Goal: Transaction & Acquisition: Purchase product/service

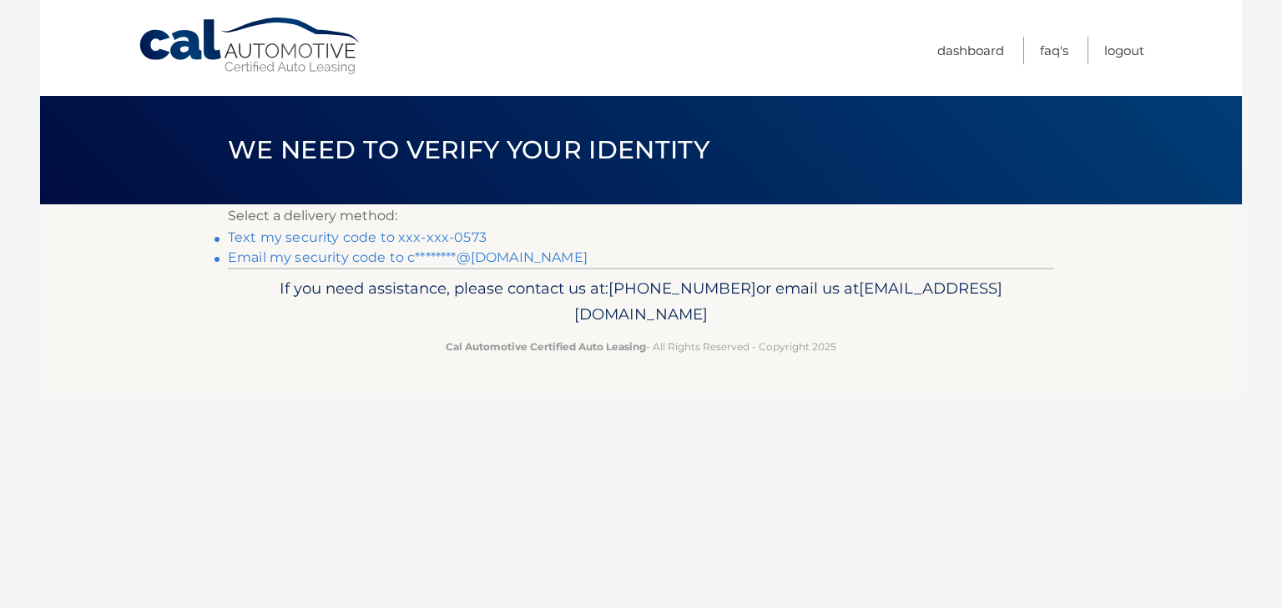
click at [401, 235] on link "Text my security code to xxx-xxx-0573" at bounding box center [357, 238] width 259 height 16
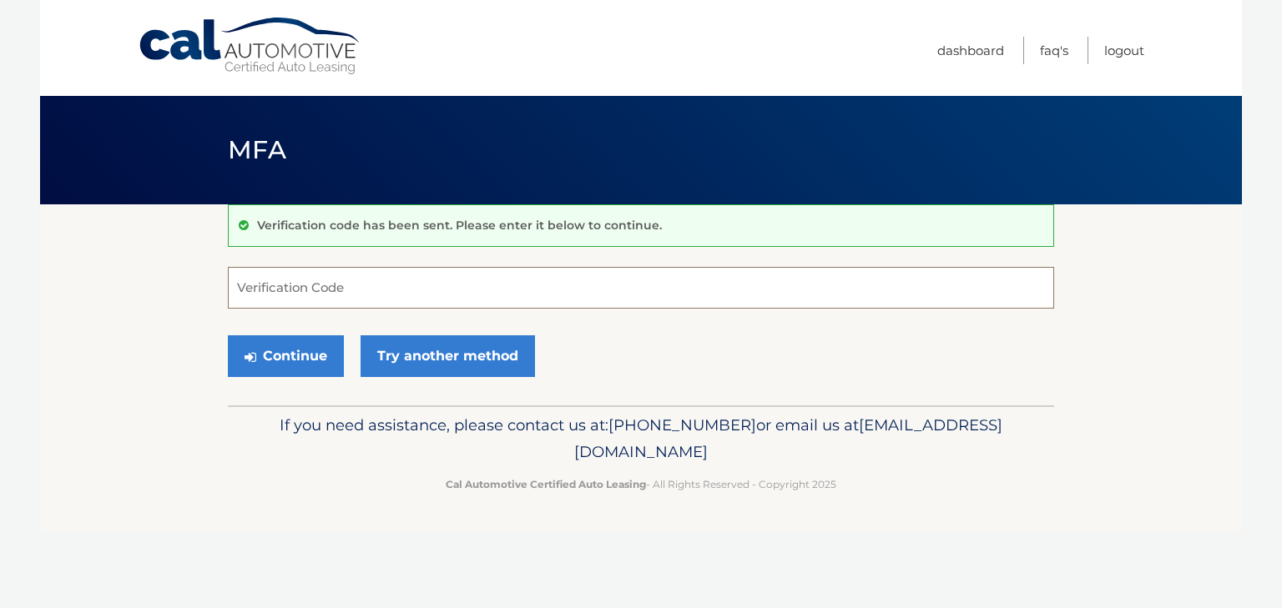
click at [395, 288] on input "Verification Code" at bounding box center [641, 288] width 826 height 42
type input "051472"
click at [285, 351] on button "Continue" at bounding box center [286, 357] width 116 height 42
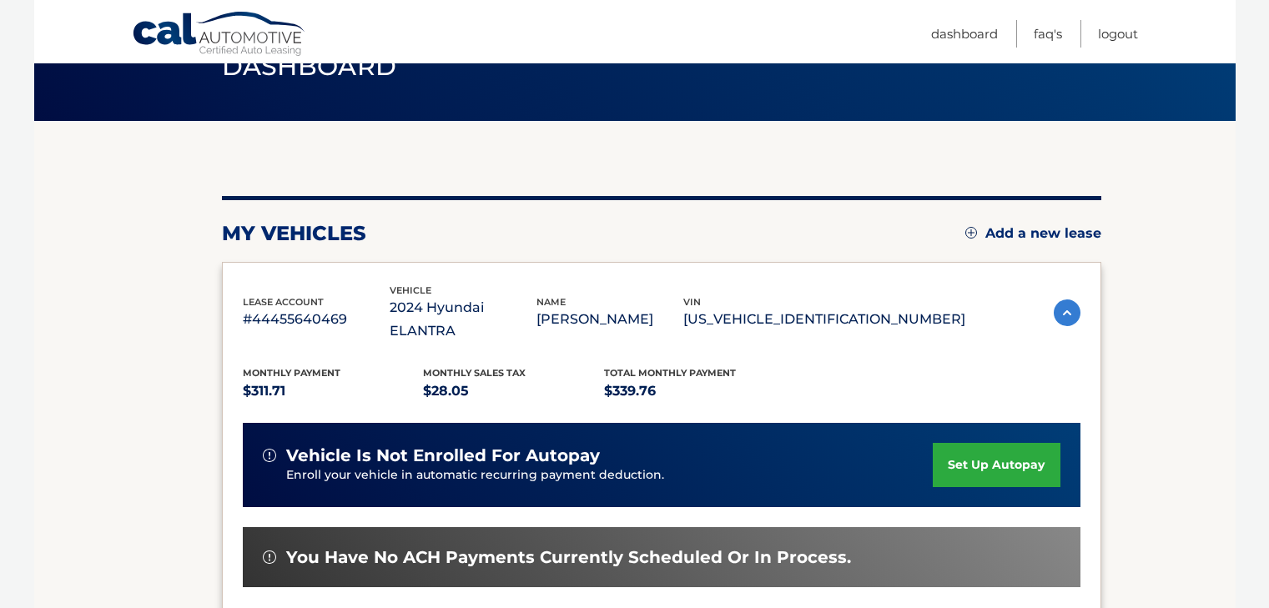
scroll to position [250, 0]
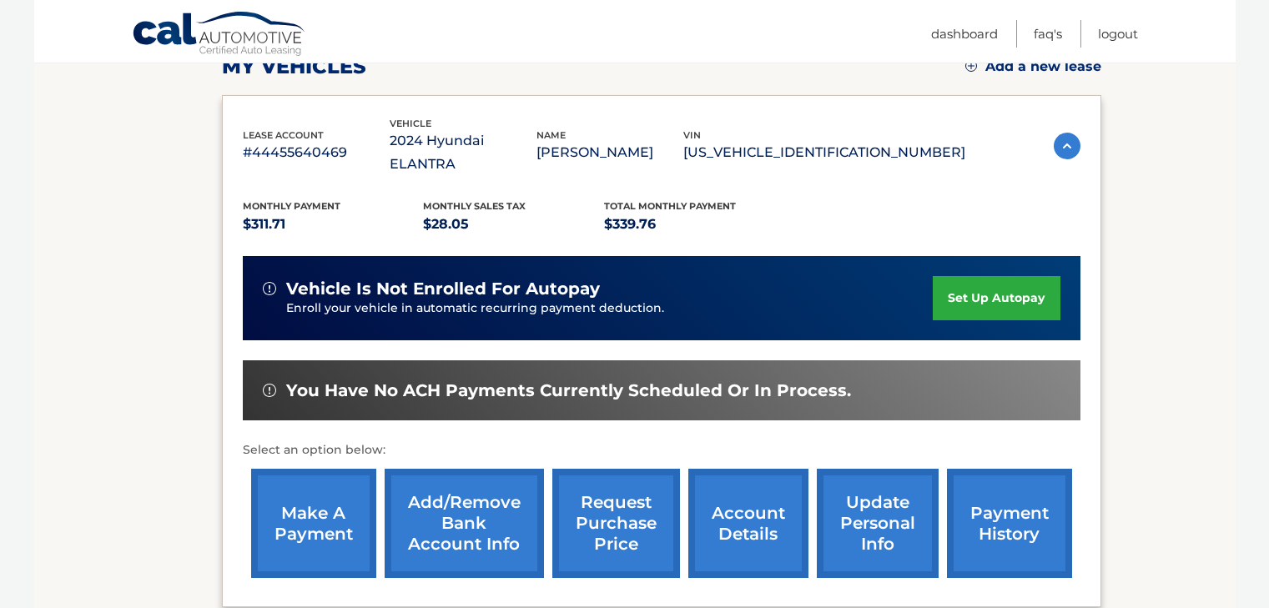
click at [321, 480] on link "make a payment" at bounding box center [313, 523] width 125 height 109
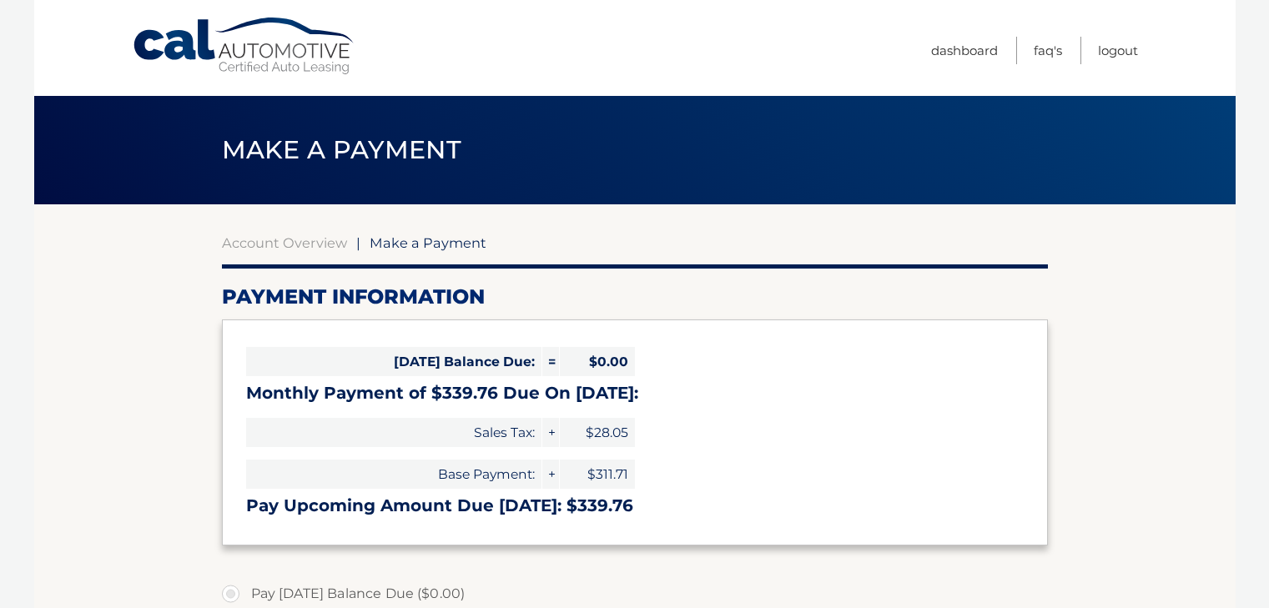
select select "NDVhYWY5ZmEtMTc5Mi00OWEwLTk5YWEtZGM2Njg4ZjRlMjJk"
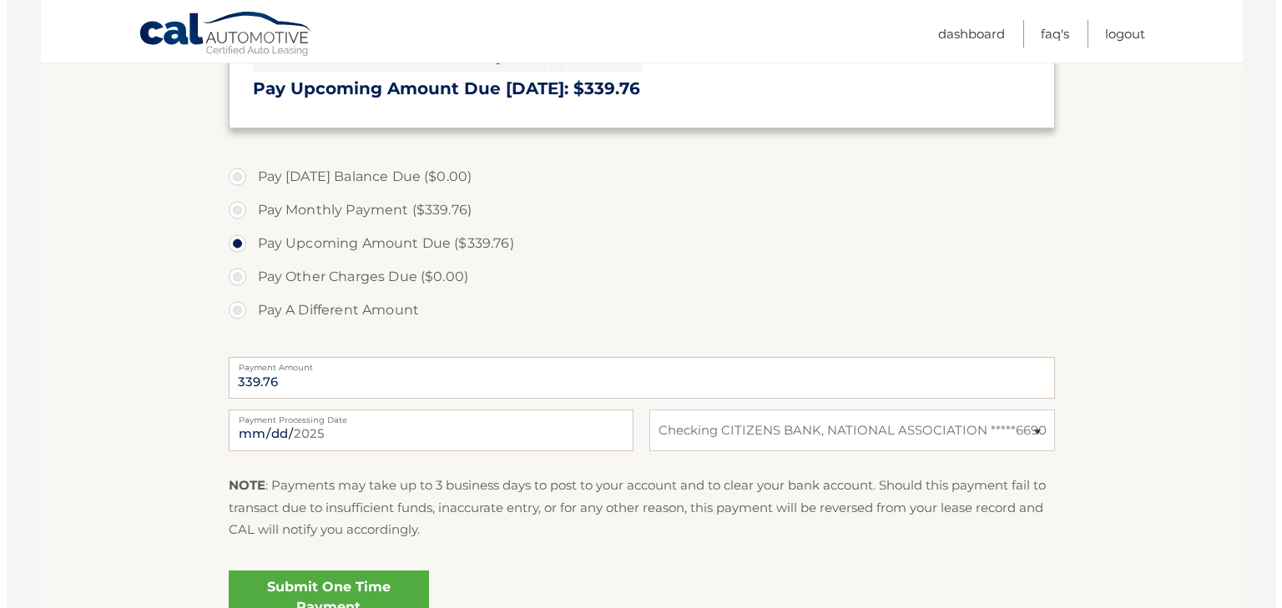
scroll to position [501, 0]
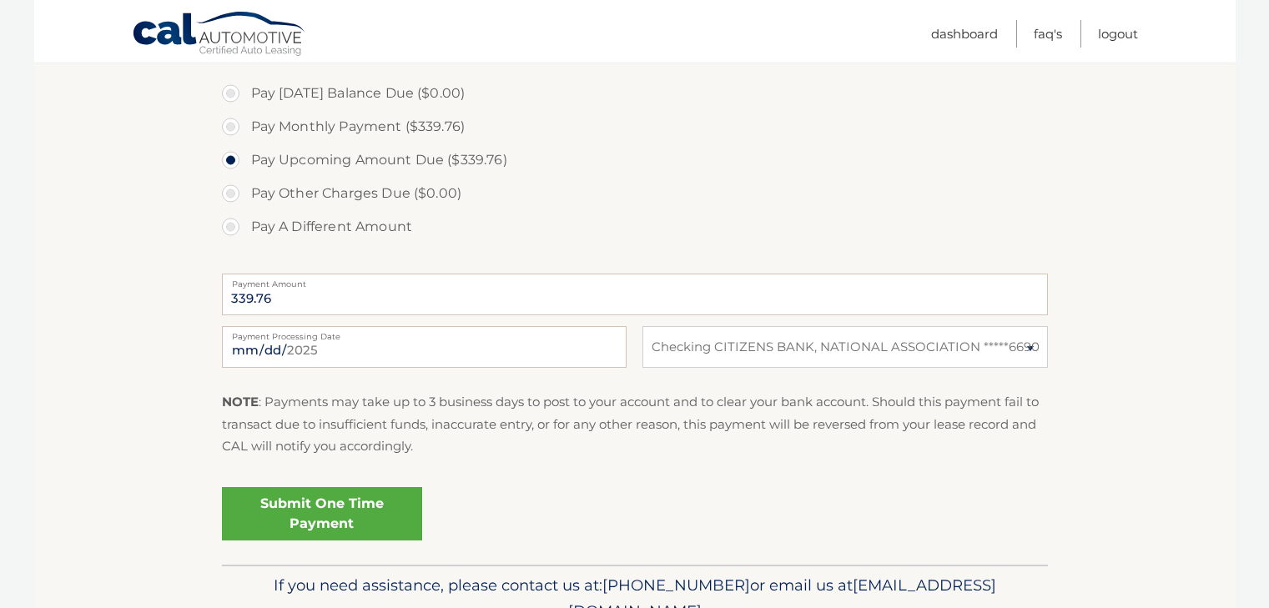
click at [347, 508] on link "Submit One Time Payment" at bounding box center [322, 513] width 200 height 53
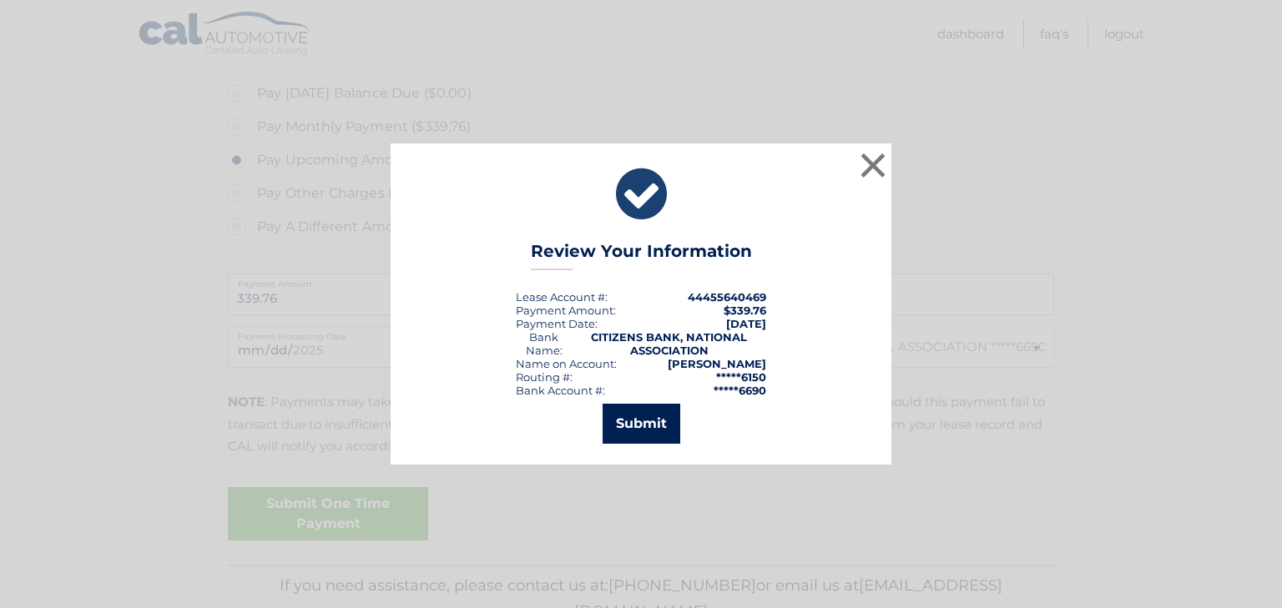
click at [637, 423] on button "Submit" at bounding box center [642, 424] width 78 height 40
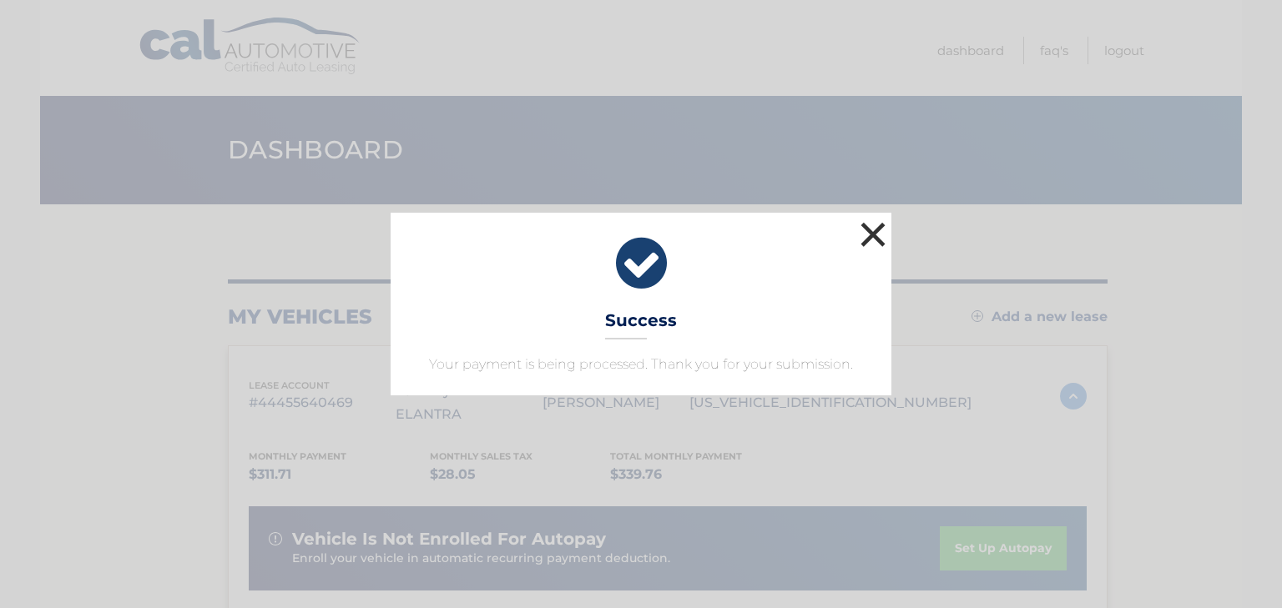
click at [872, 229] on button "×" at bounding box center [872, 234] width 33 height 33
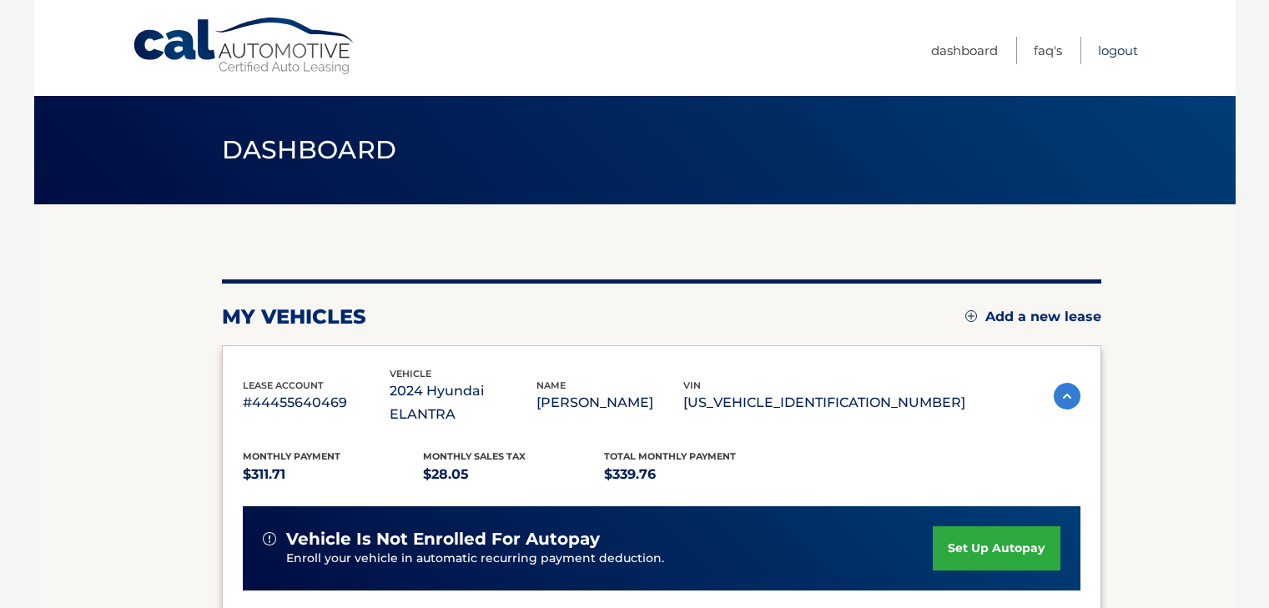
click at [1105, 48] on link "Logout" at bounding box center [1118, 51] width 40 height 28
